Goal: Task Accomplishment & Management: Use online tool/utility

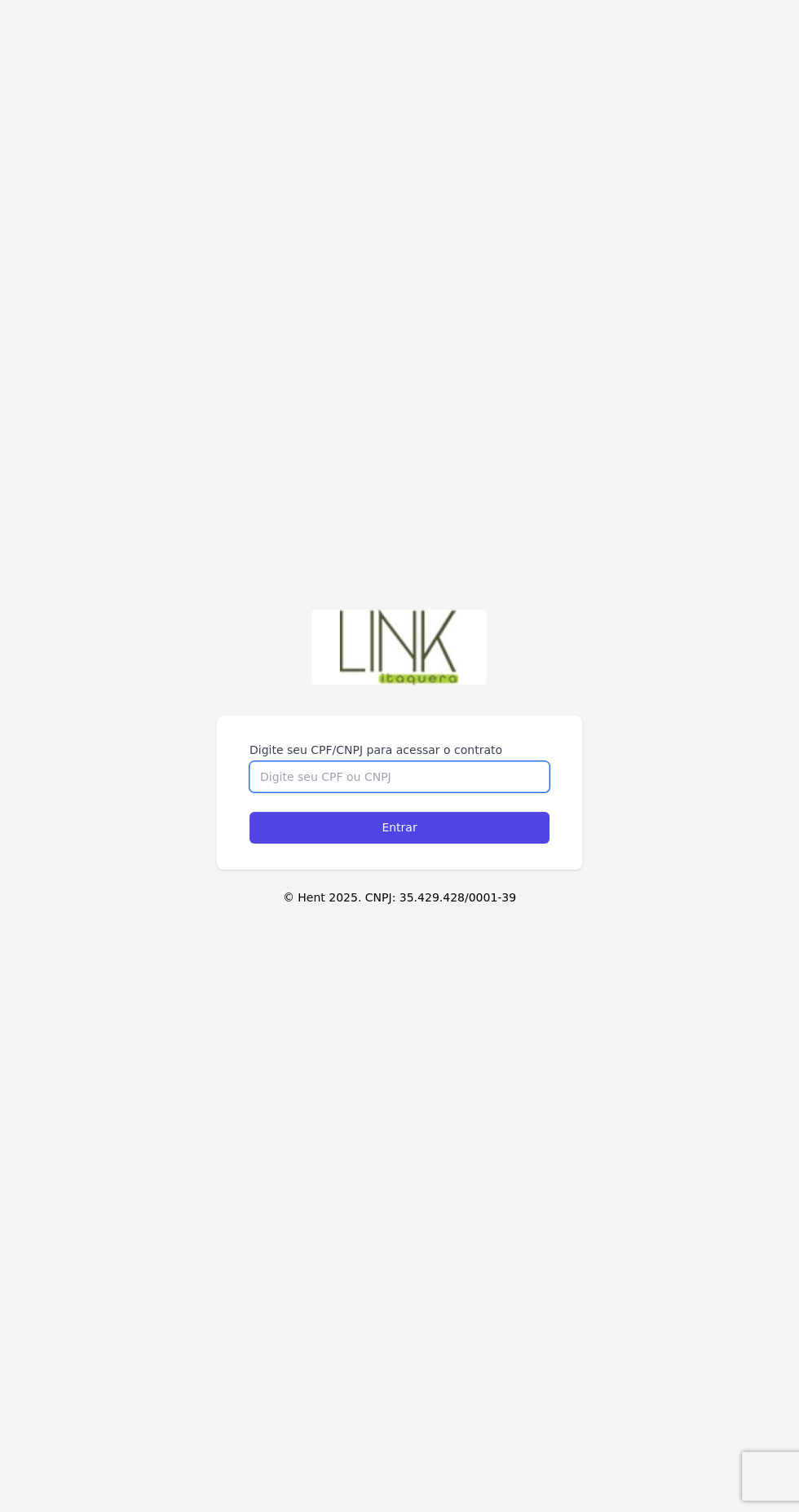
click at [312, 591] on input "Digite seu CPF/CNPJ para acessar o contrato" at bounding box center [399, 777] width 300 height 31
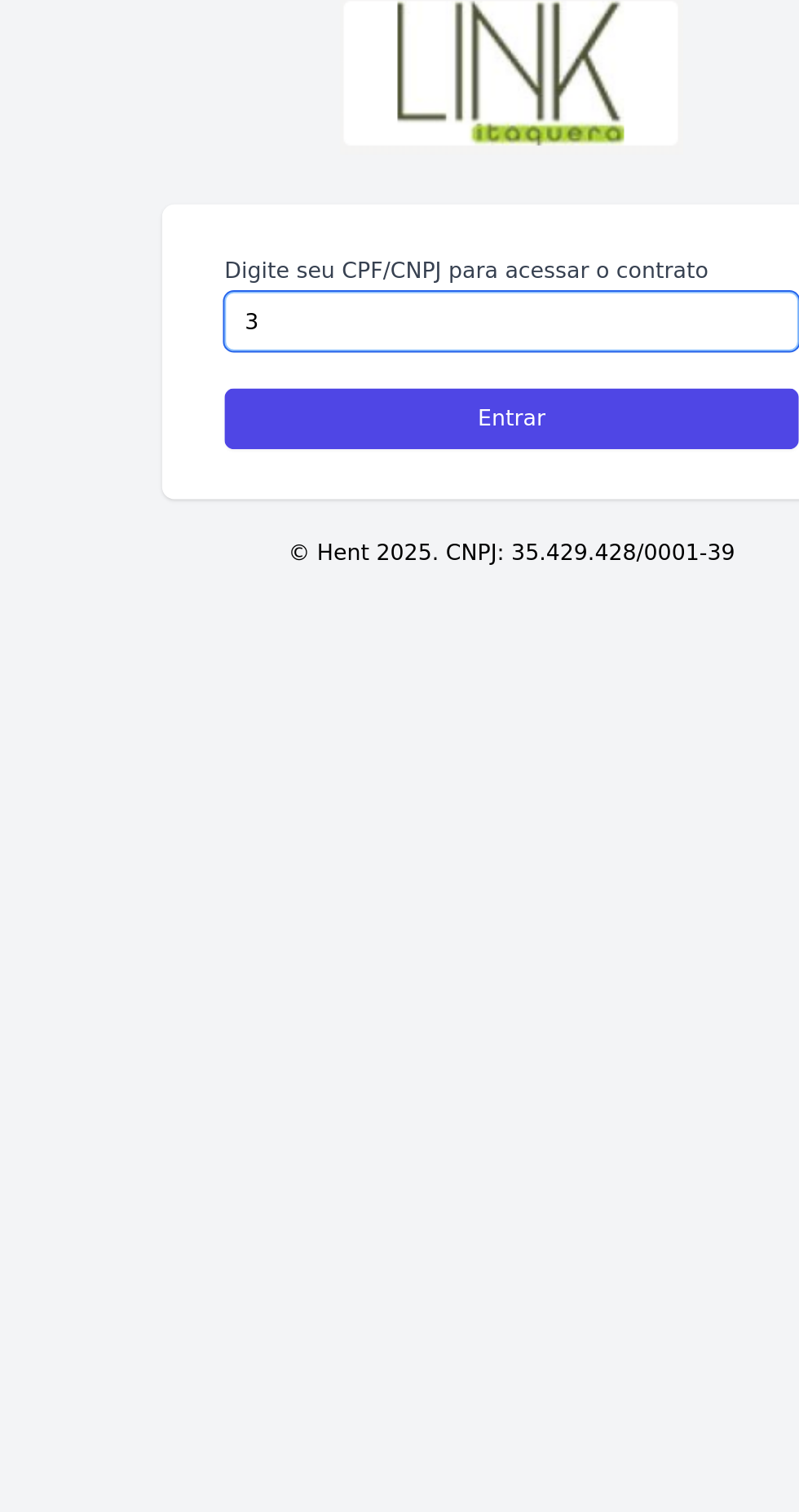
type input "34"
type input "340.685.73883"
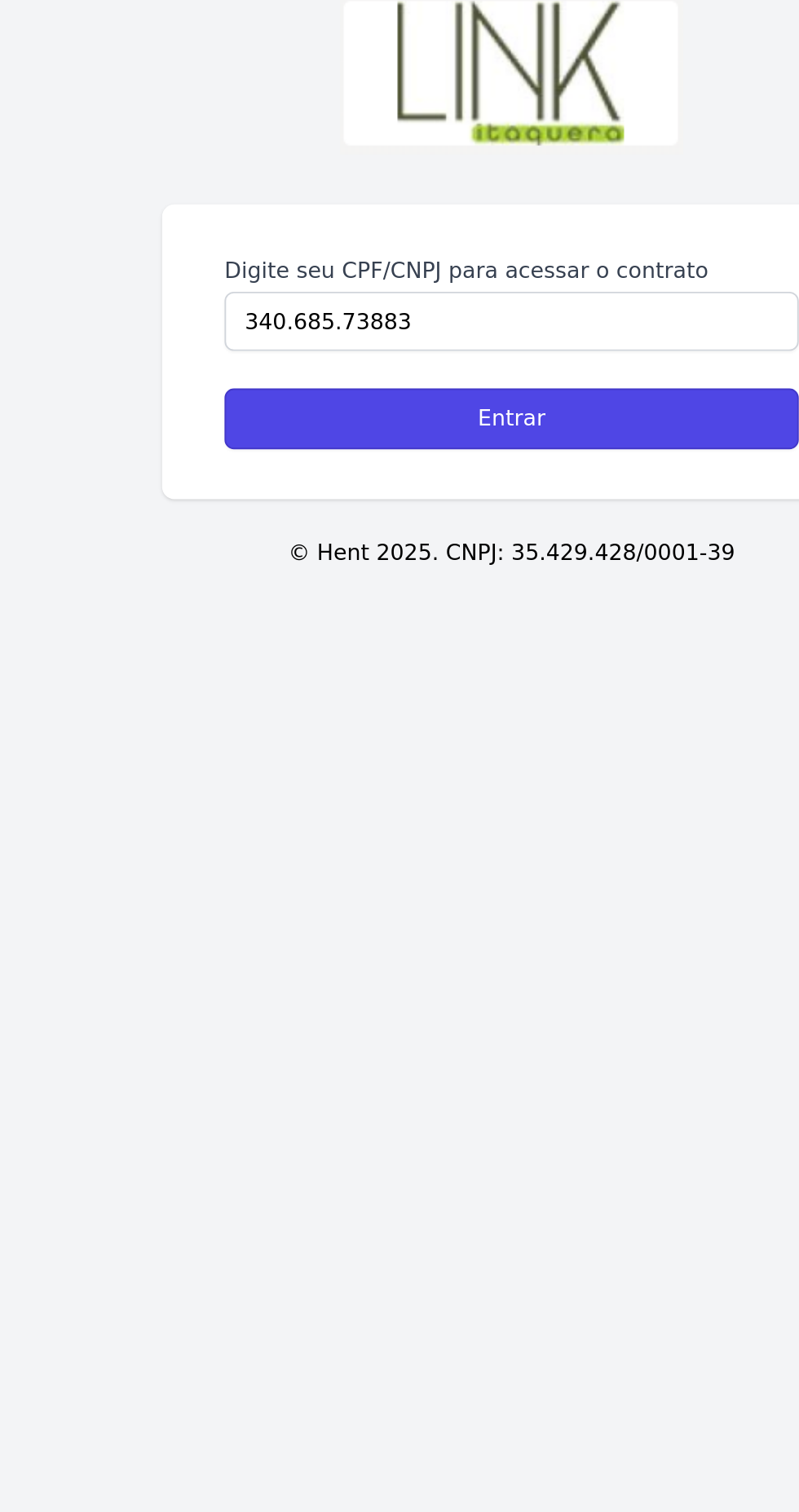
click at [312, 591] on input "Entrar" at bounding box center [399, 827] width 300 height 32
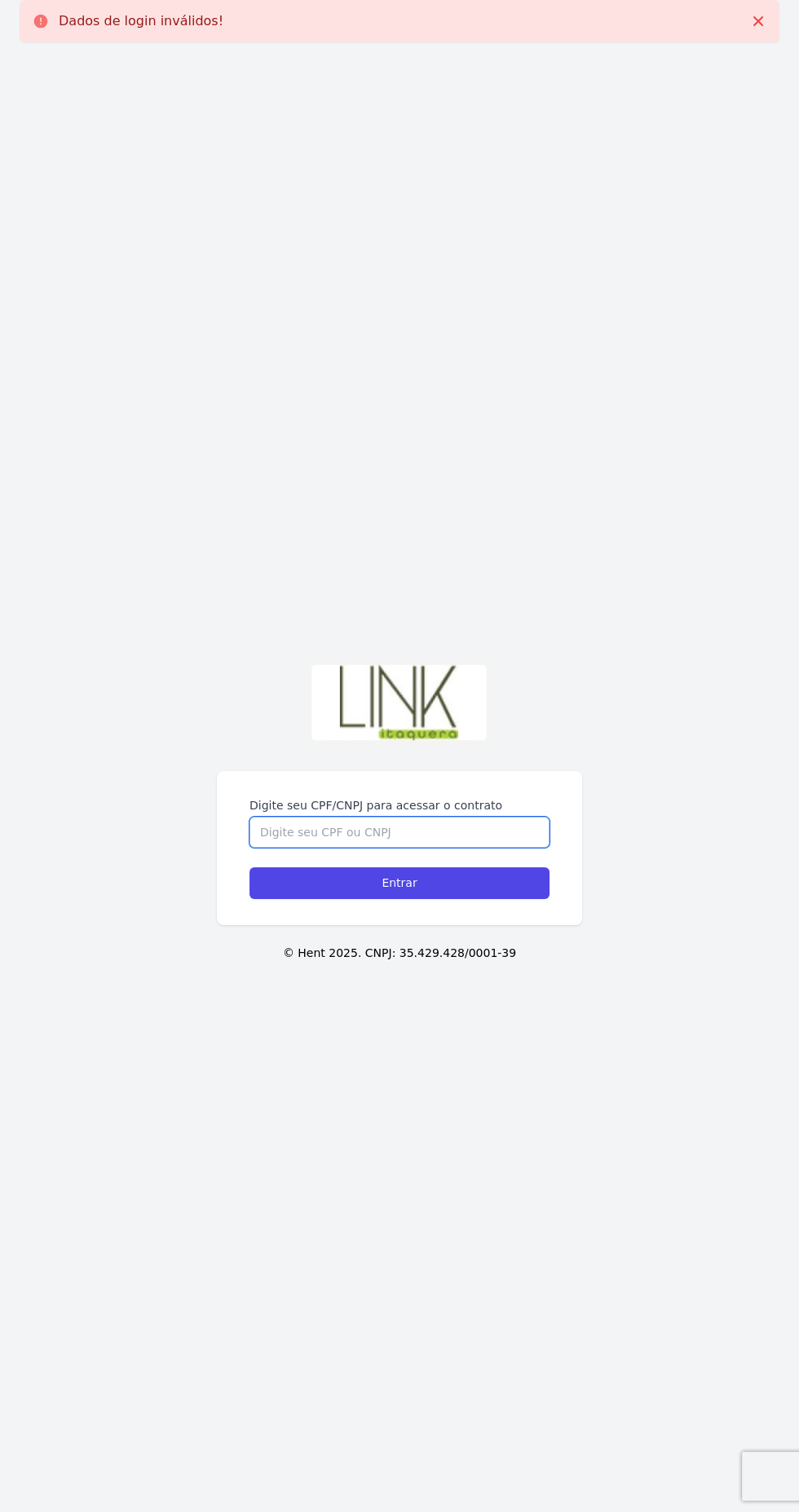
click at [411, 848] on input "Digite seu CPF/CNPJ para acessar o contrato" at bounding box center [399, 832] width 300 height 31
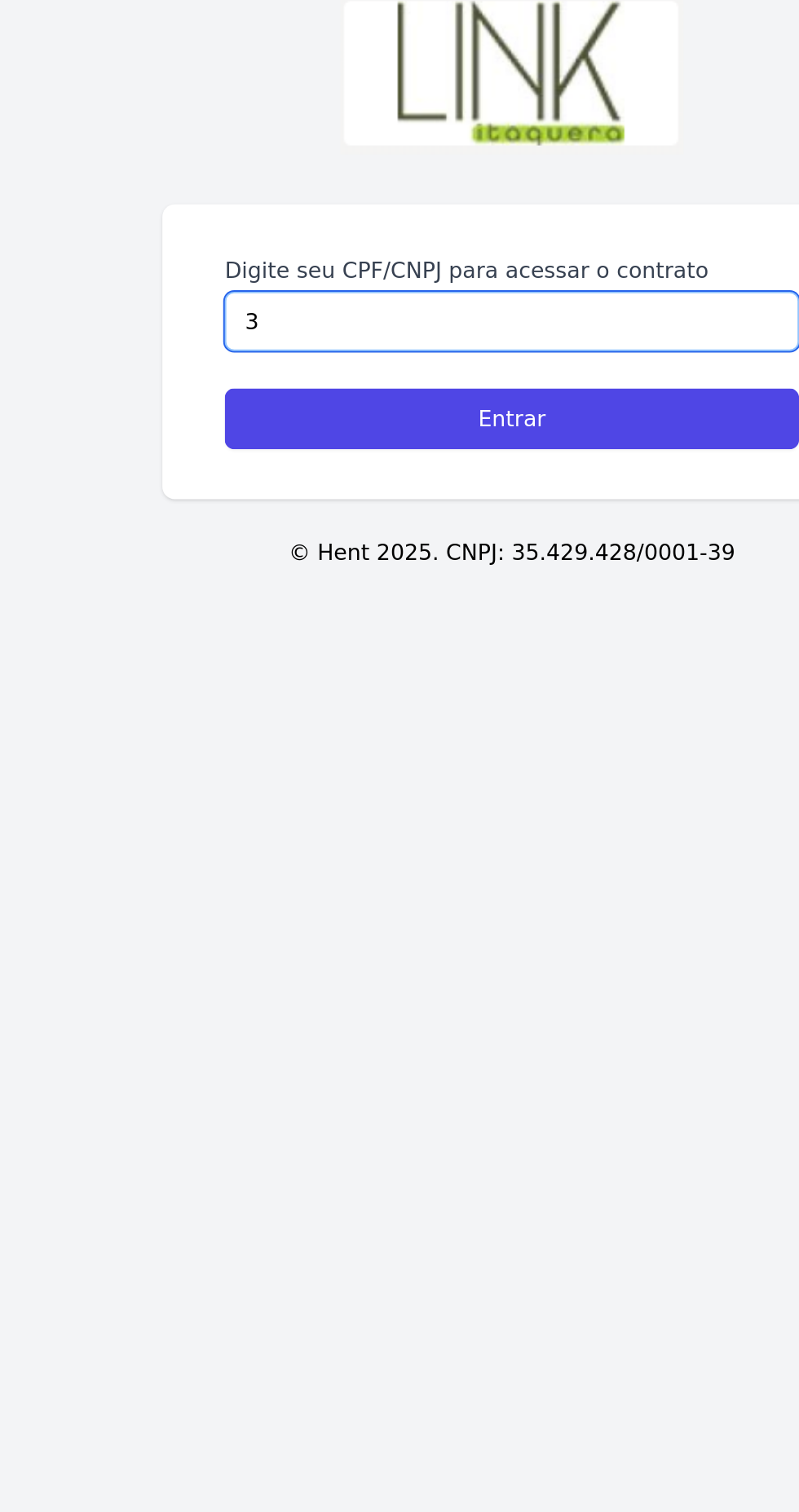
type input "34"
type input "340.685.738-83"
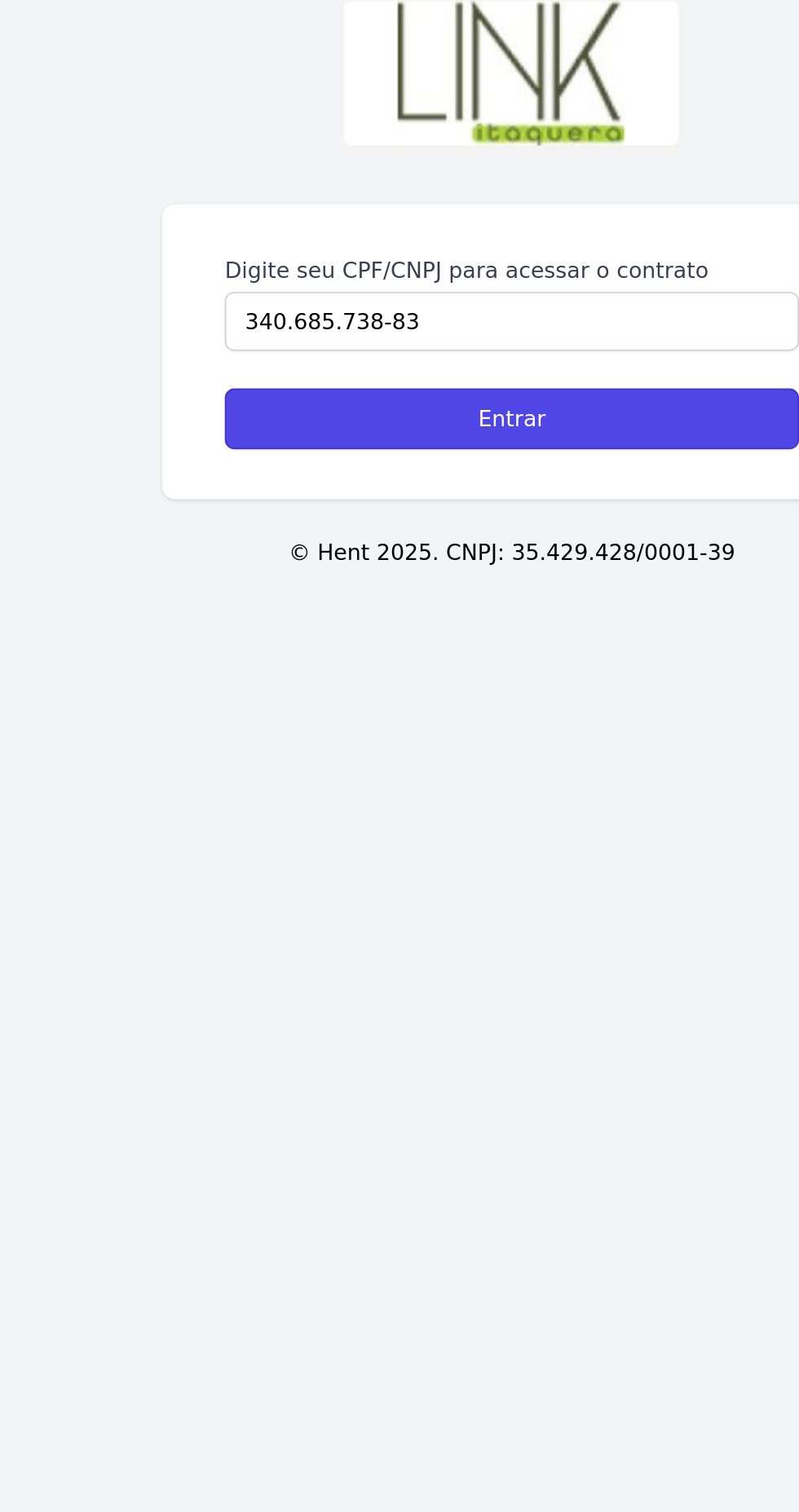
click at [490, 899] on input "Entrar" at bounding box center [399, 883] width 300 height 32
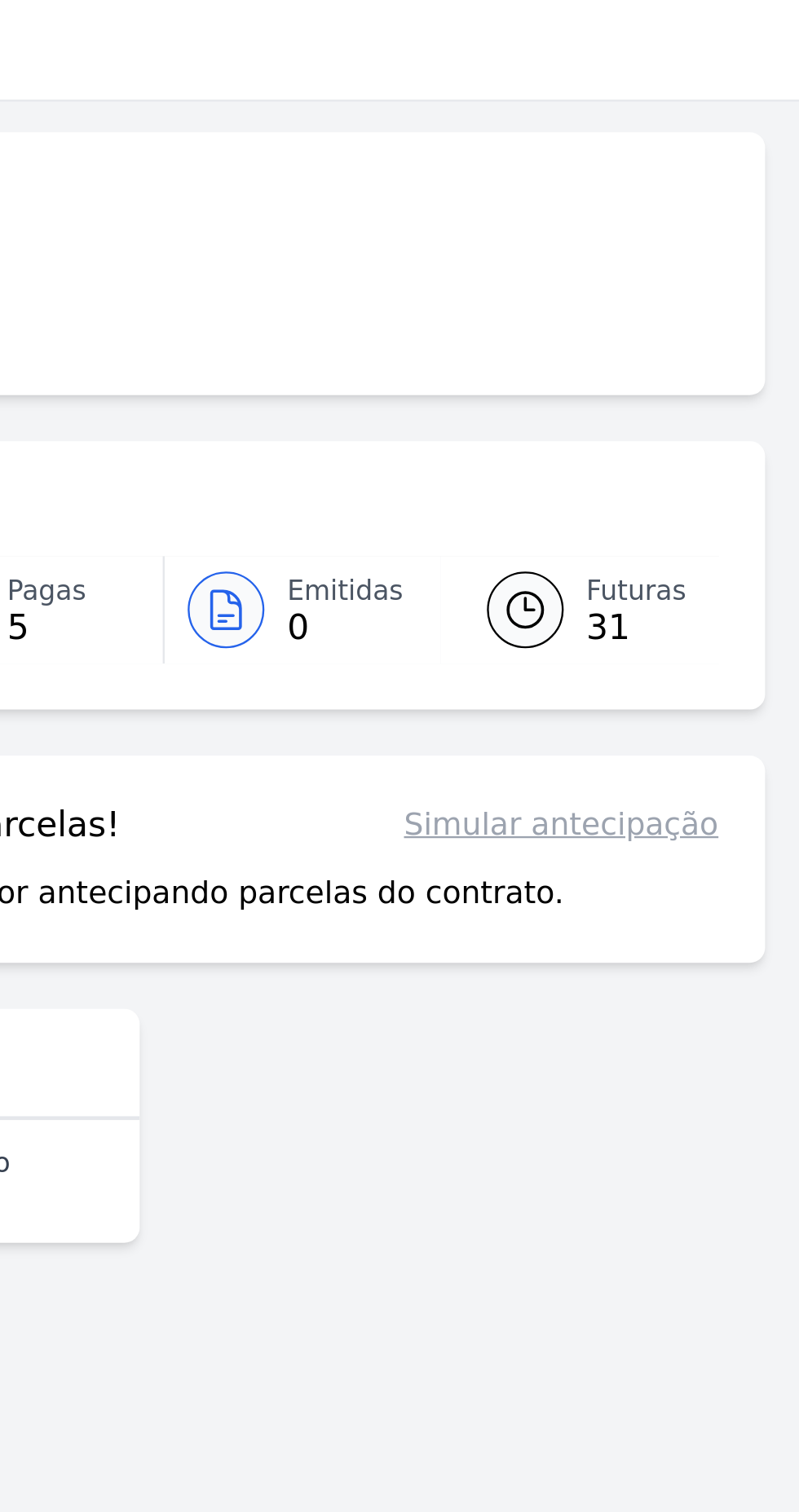
click at [462, 358] on link "Simular antecipação" at bounding box center [441, 359] width 133 height 20
click at [455, 359] on link "Simular antecipação" at bounding box center [441, 359] width 133 height 20
click at [457, 353] on link "Simular antecipação" at bounding box center [441, 359] width 133 height 20
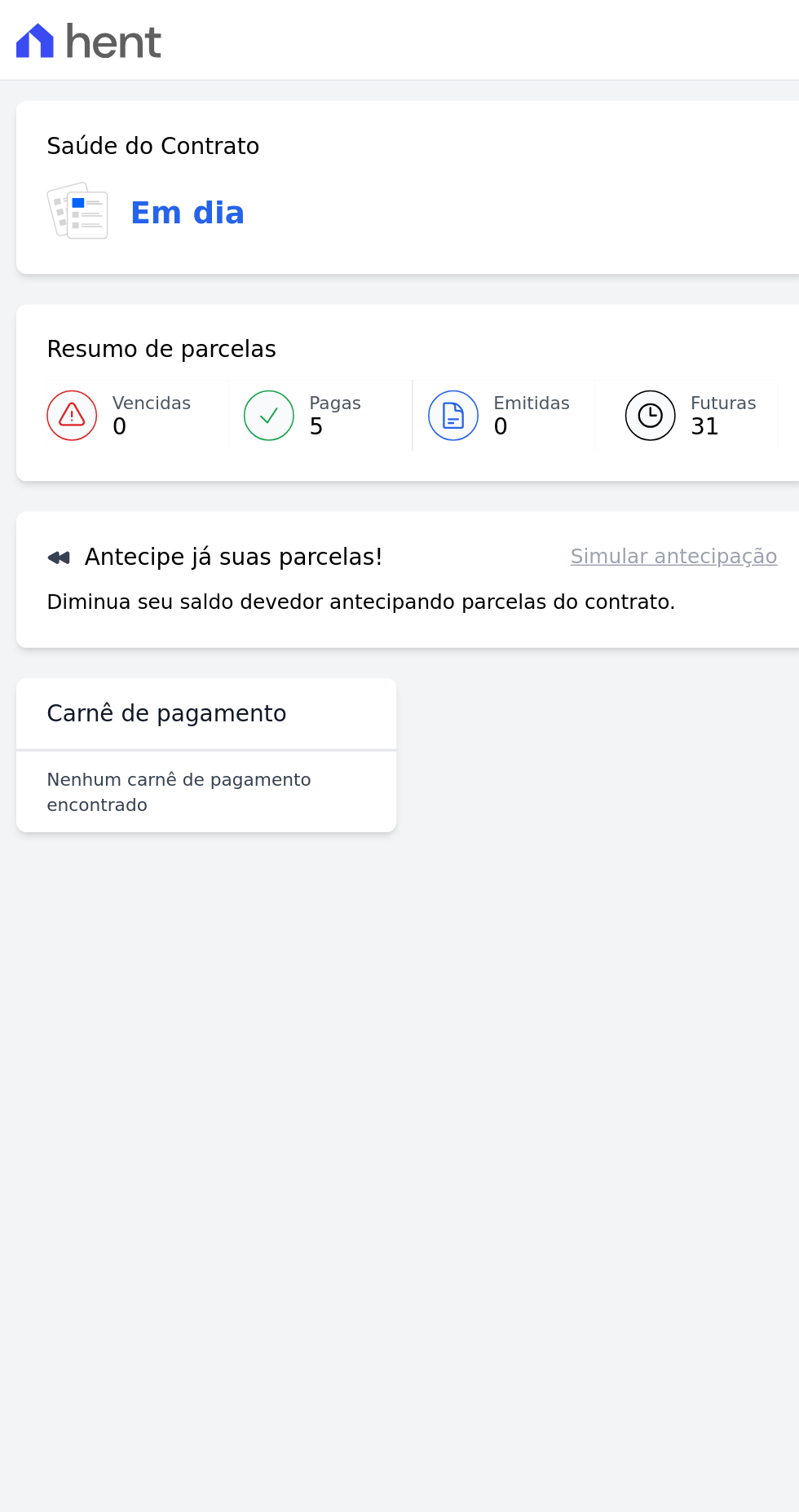
click at [459, 276] on span "31" at bounding box center [472, 276] width 42 height 13
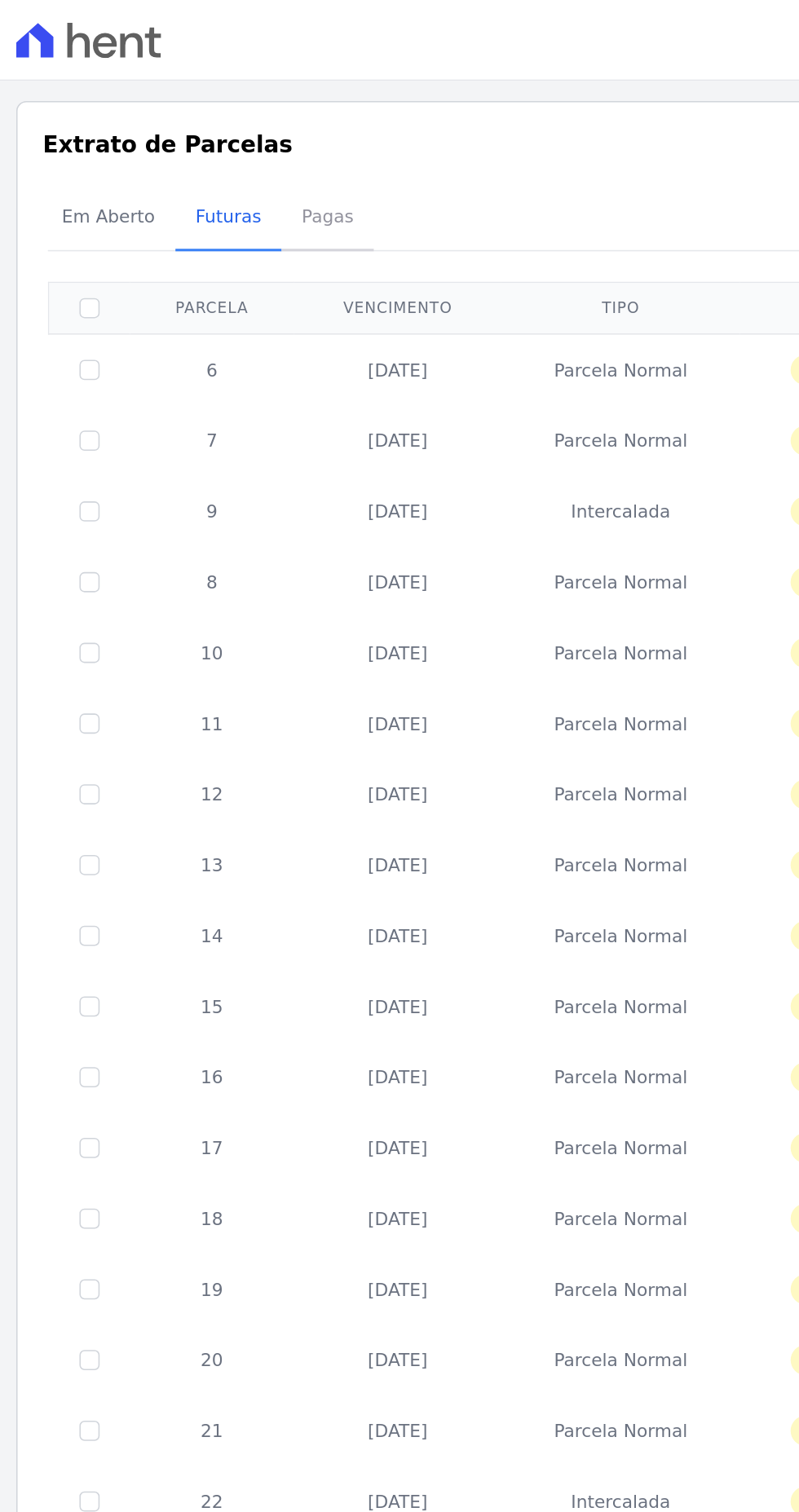
click at [214, 135] on span "Pagas" at bounding box center [217, 139] width 53 height 33
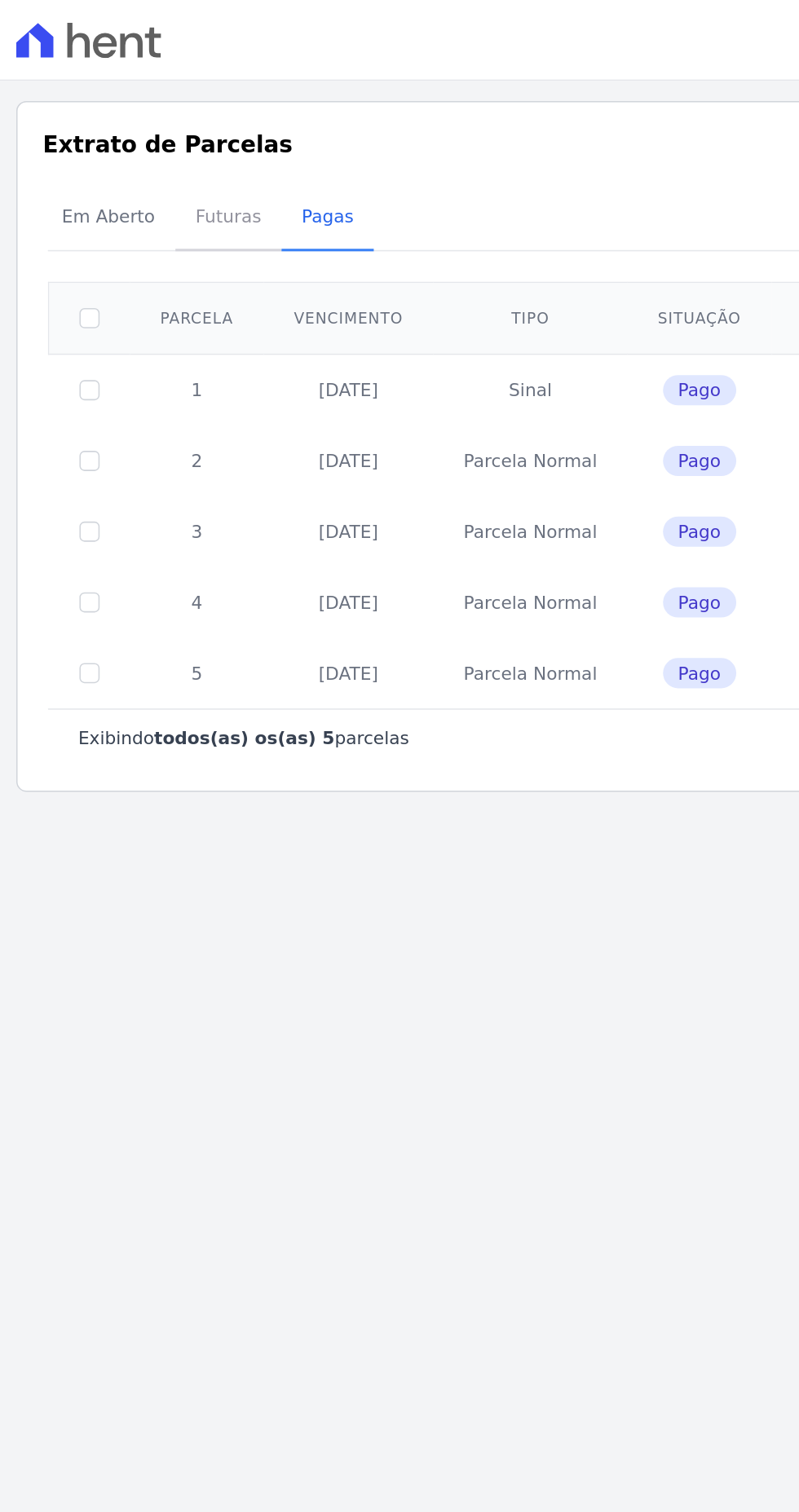
click at [146, 139] on span "Futuras" at bounding box center [153, 139] width 62 height 33
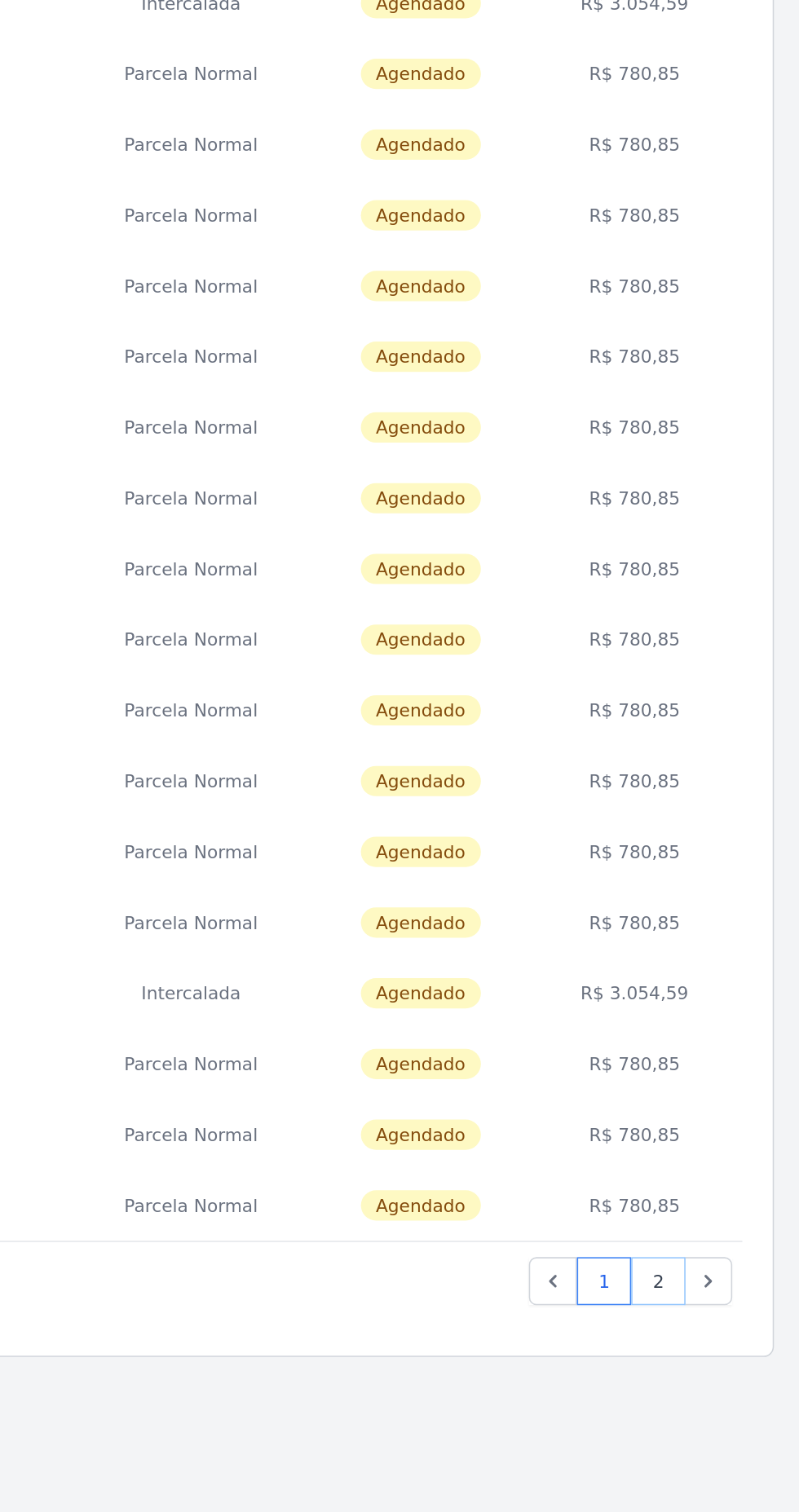
click at [709, 1153] on link "2" at bounding box center [707, 1155] width 35 height 31
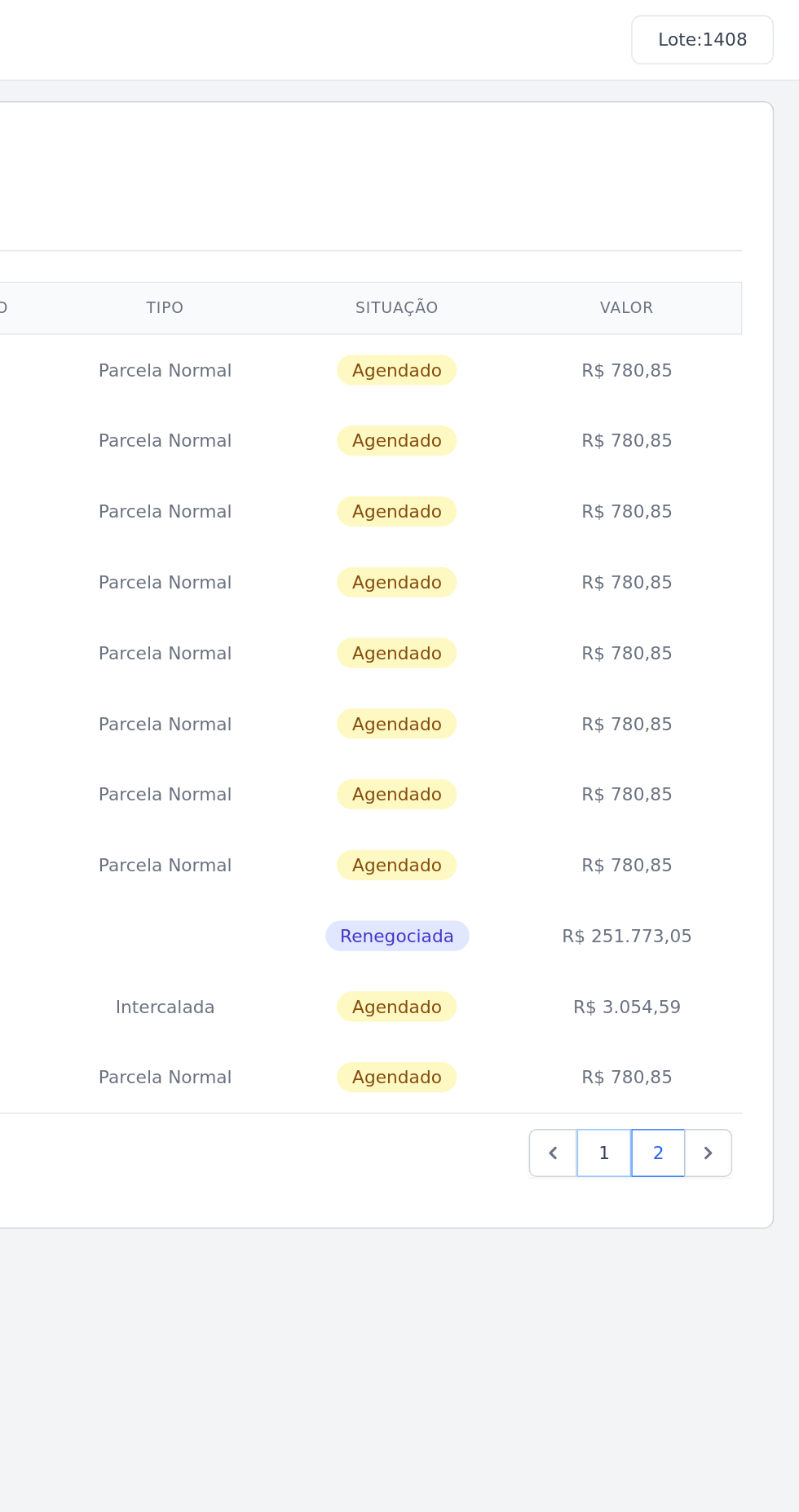
click at [675, 742] on link "1" at bounding box center [672, 744] width 35 height 31
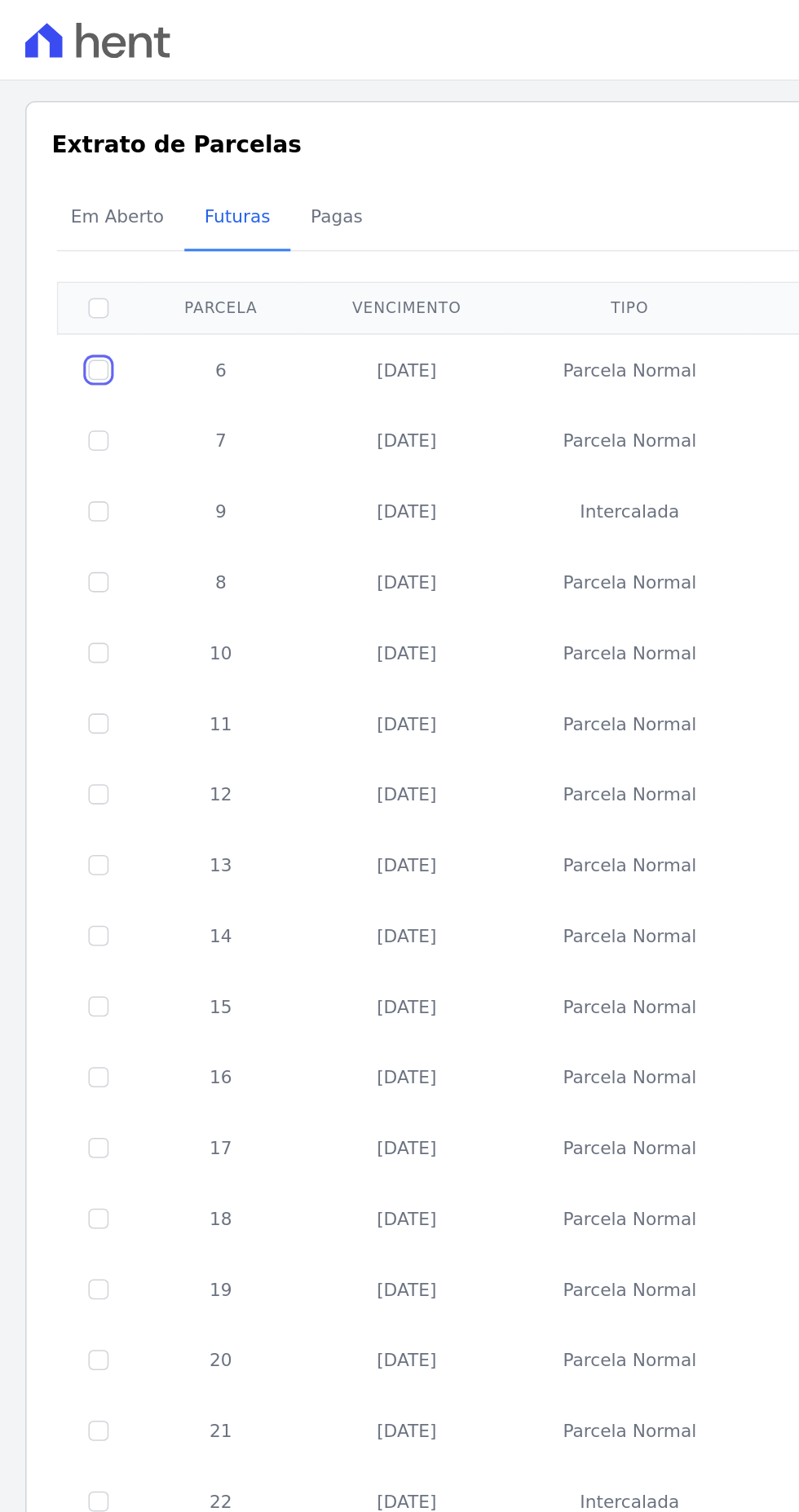
click at [57, 236] on input "checkbox" at bounding box center [64, 239] width 13 height 13
checkbox input "true"
click at [63, 280] on input "checkbox" at bounding box center [64, 285] width 13 height 13
checkbox input "true"
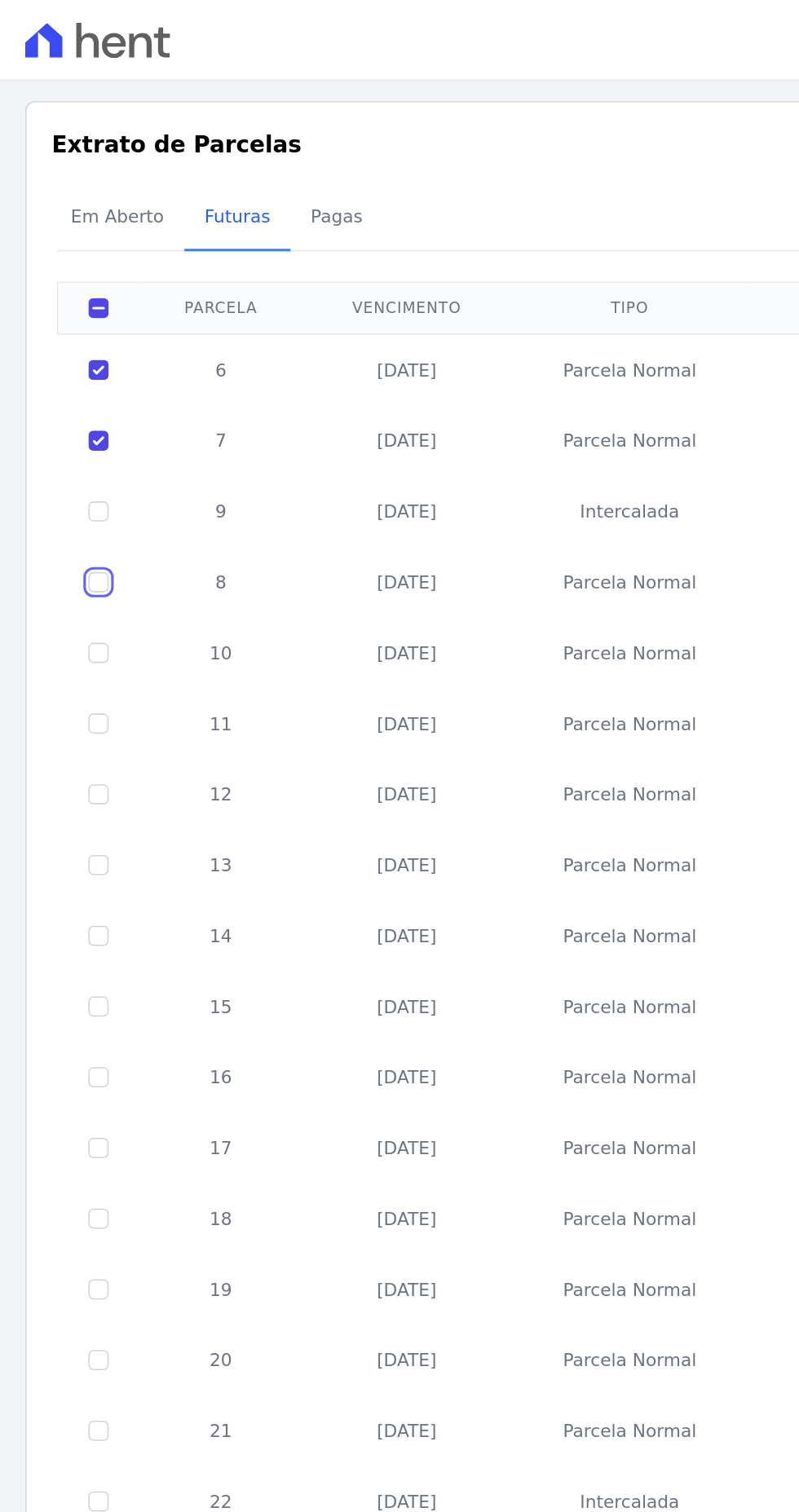
click at [63, 374] on input "checkbox" at bounding box center [64, 376] width 13 height 13
checkbox input "true"
click at [63, 419] on input "checkbox" at bounding box center [64, 421] width 13 height 13
checkbox input "true"
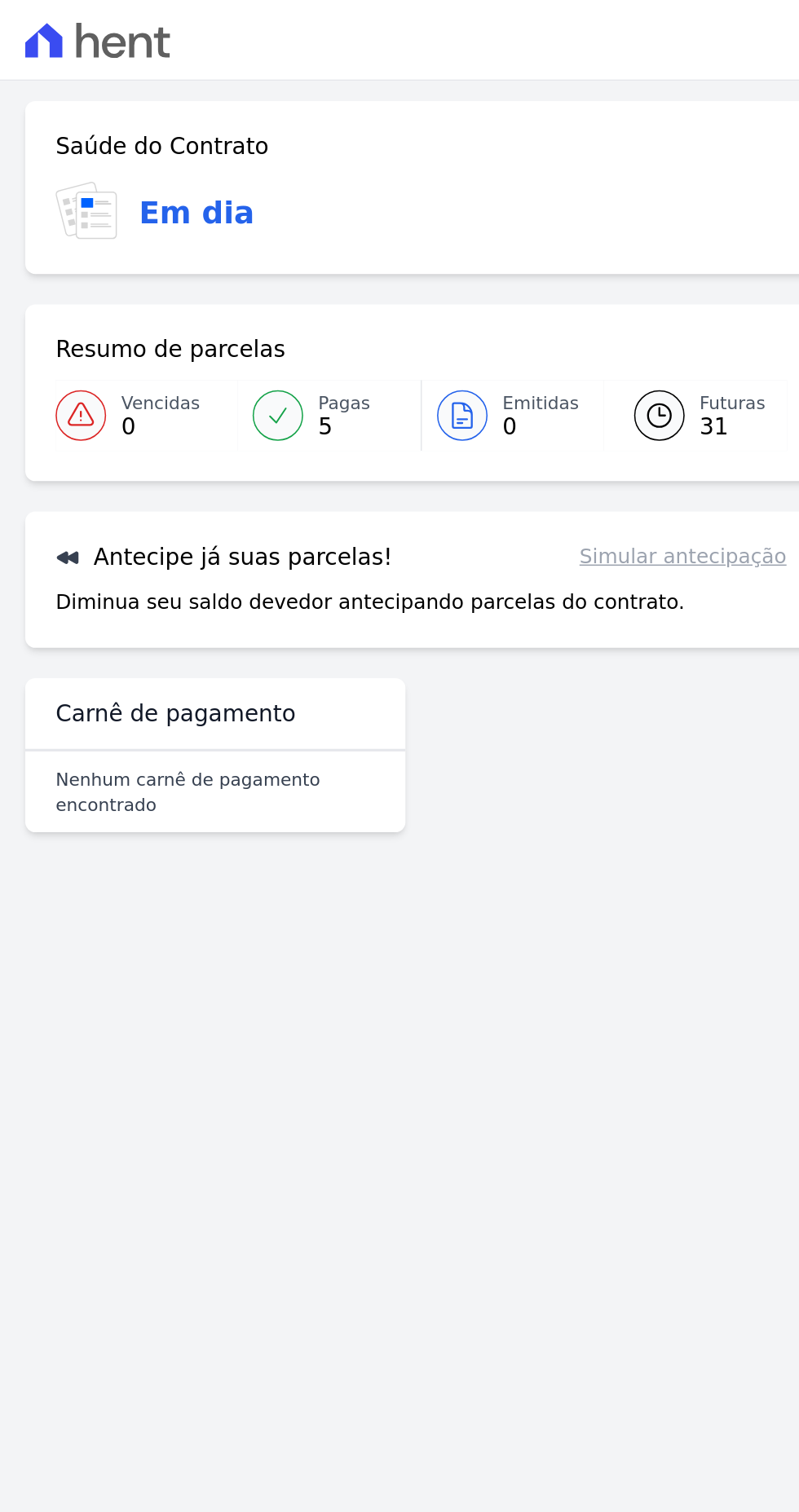
click at [457, 358] on link "Simular antecipação" at bounding box center [441, 359] width 133 height 20
click at [316, 382] on p "Diminua seu saldo devedor antecipando parcelas do contrato." at bounding box center [239, 388] width 406 height 20
click at [125, 348] on div "Antecipe já suas parcelas! Simular antecipação Diminua seu saldo devedor anteci…" at bounding box center [272, 374] width 511 height 88
click at [334, 397] on p "Diminua seu saldo devedor antecipando parcelas do contrato." at bounding box center [239, 388] width 406 height 20
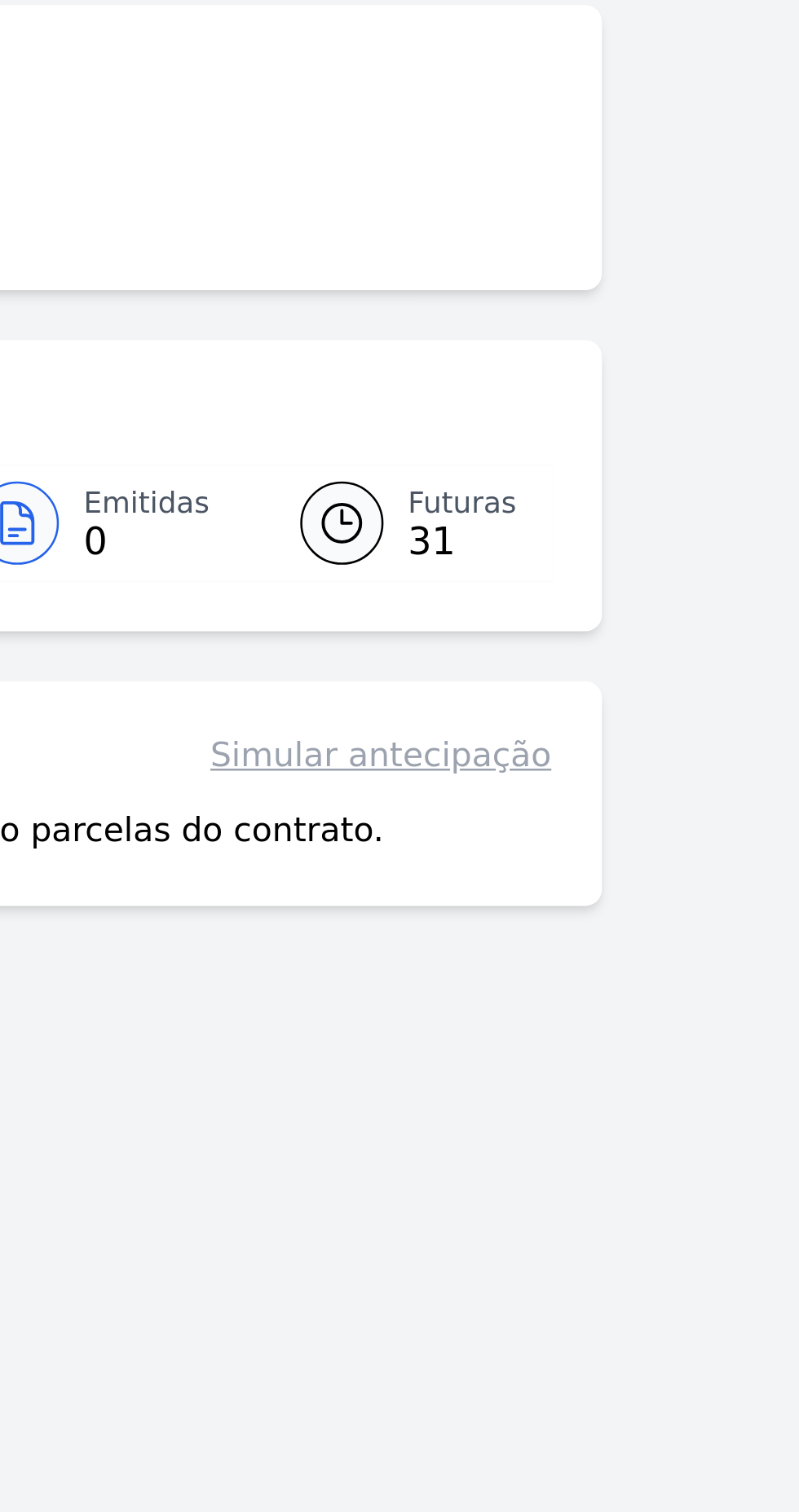
click at [449, 275] on link "Futuras 31" at bounding box center [448, 268] width 118 height 46
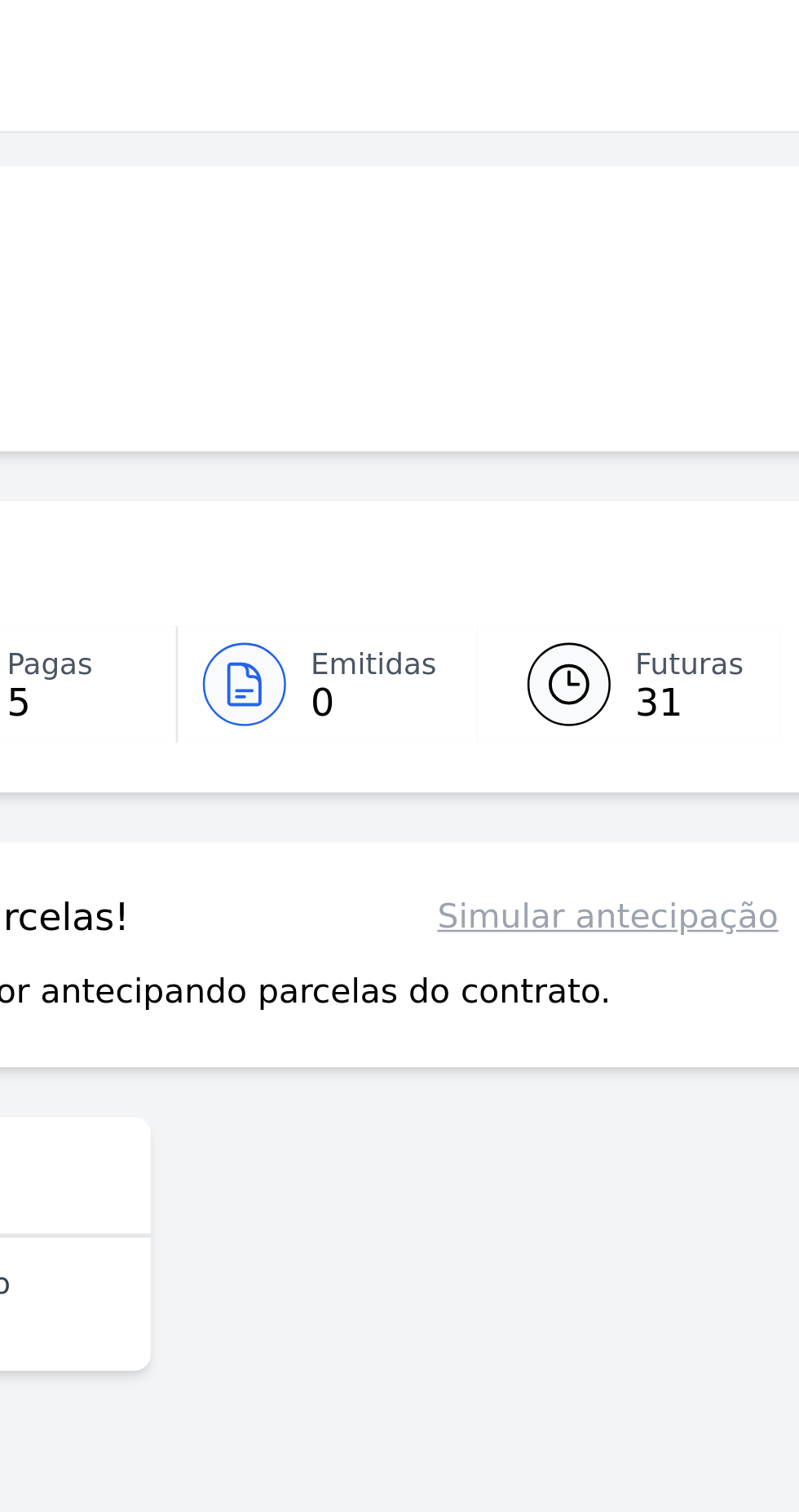
click at [479, 362] on link "Simular antecipação" at bounding box center [441, 359] width 133 height 20
click at [462, 361] on link "Simular antecipação" at bounding box center [441, 359] width 133 height 20
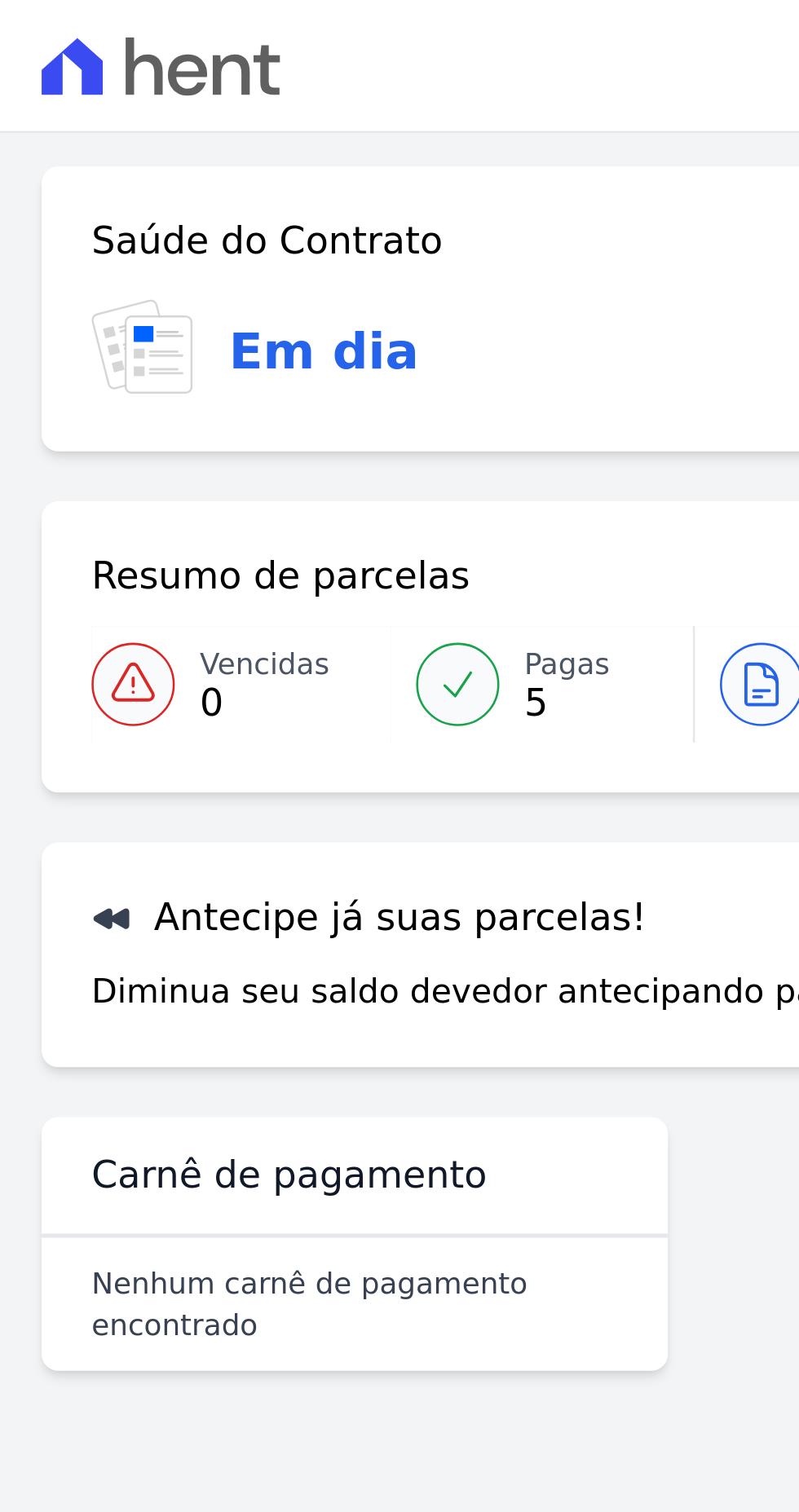
click at [260, 390] on p "Diminua seu saldo devedor antecipando parcelas do contrato." at bounding box center [239, 388] width 406 height 20
click at [153, 365] on h3 "Antecipe já suas parcelas!" at bounding box center [144, 359] width 217 height 20
click at [61, 346] on div "Antecipe já suas parcelas! Simular antecipação Diminua seu saldo devedor anteci…" at bounding box center [272, 374] width 511 height 88
